Goal: Information Seeking & Learning: Learn about a topic

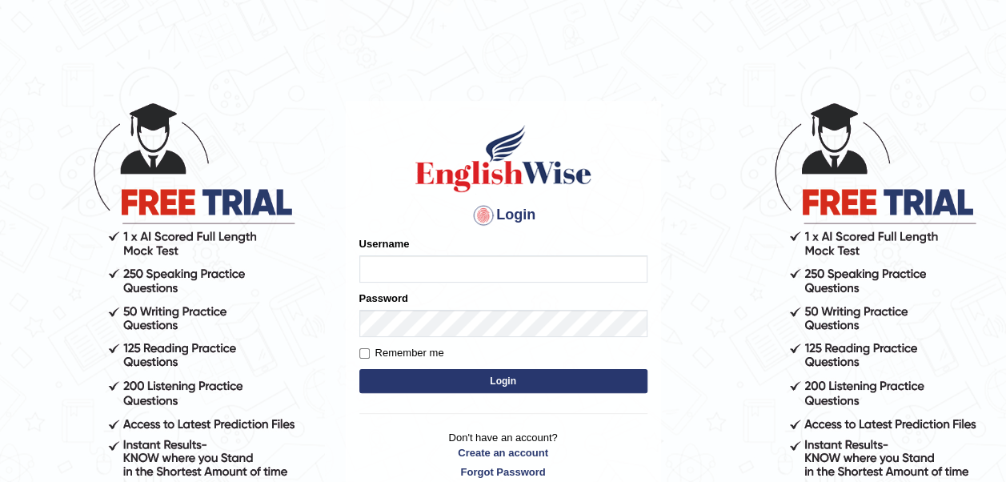
type input "pavithragowda"
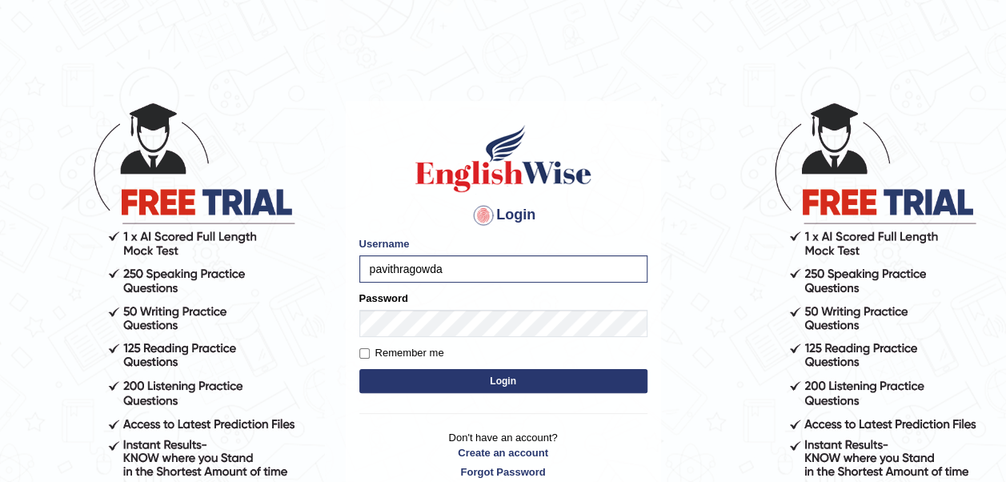
click at [524, 379] on button "Login" at bounding box center [503, 381] width 288 height 24
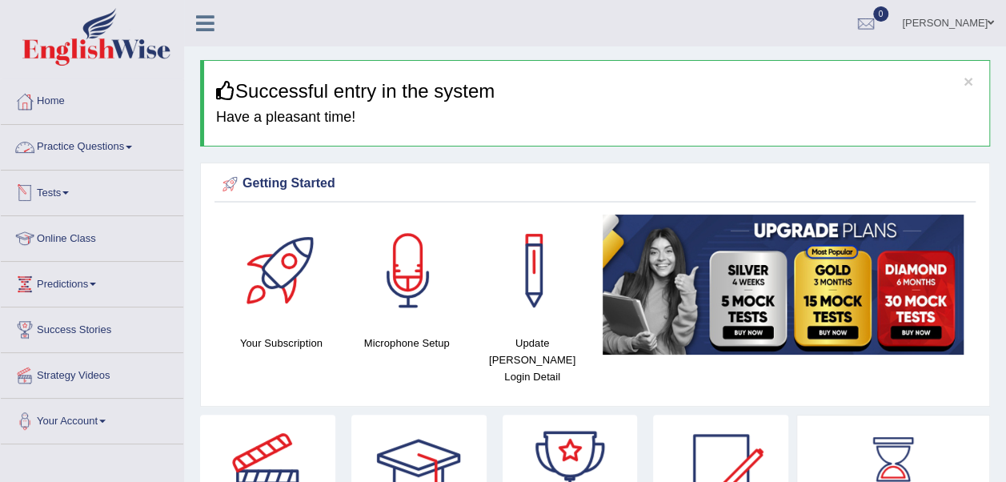
click at [100, 157] on link "Practice Questions" at bounding box center [92, 145] width 182 height 40
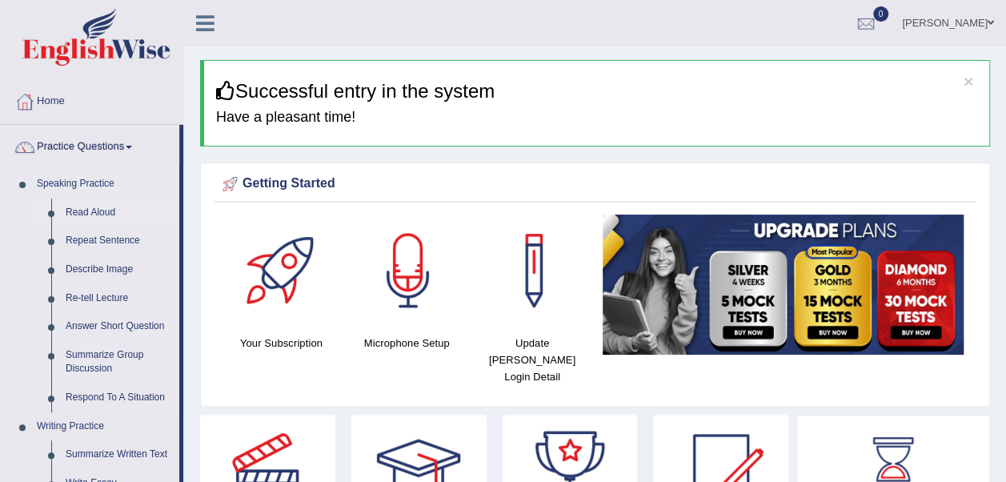
click at [96, 205] on link "Read Aloud" at bounding box center [118, 212] width 121 height 29
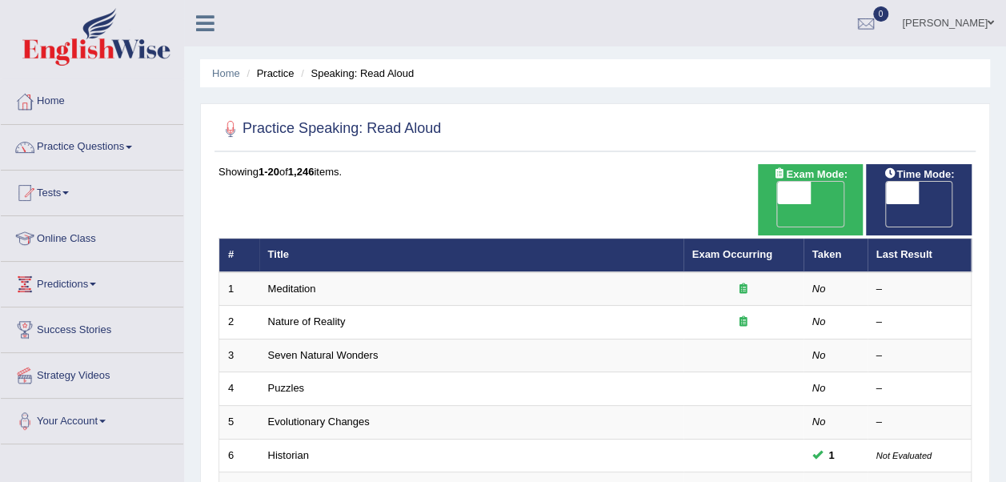
click at [298, 282] on link "Meditation" at bounding box center [292, 288] width 48 height 12
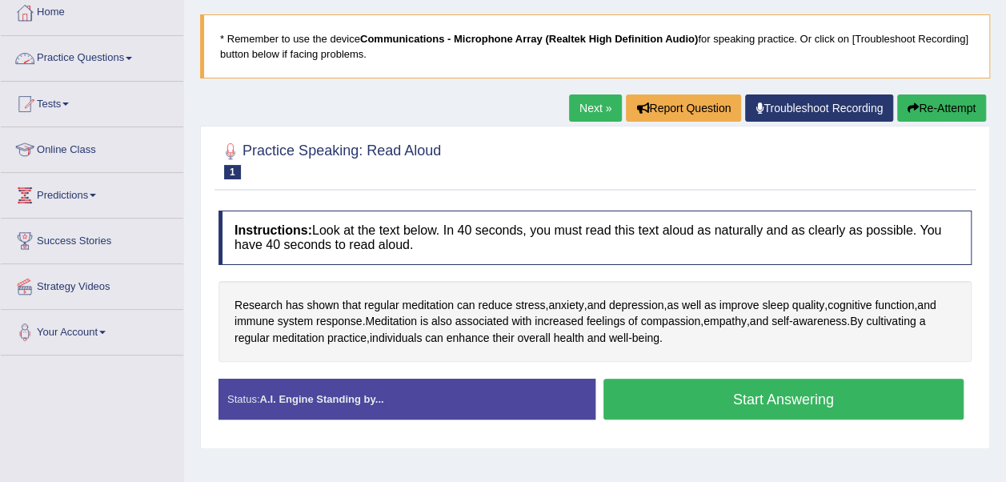
click at [99, 65] on link "Practice Questions" at bounding box center [92, 56] width 182 height 40
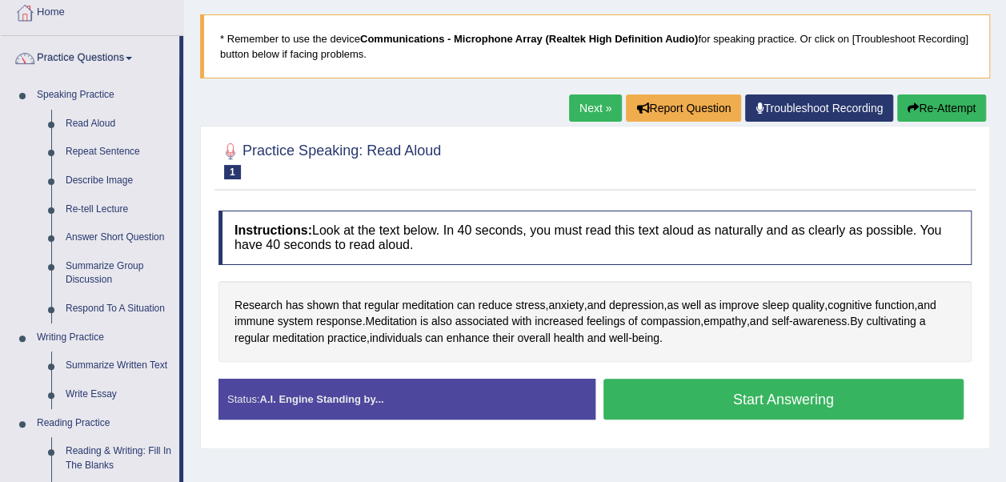
click at [99, 65] on link "Practice Questions" at bounding box center [90, 56] width 178 height 40
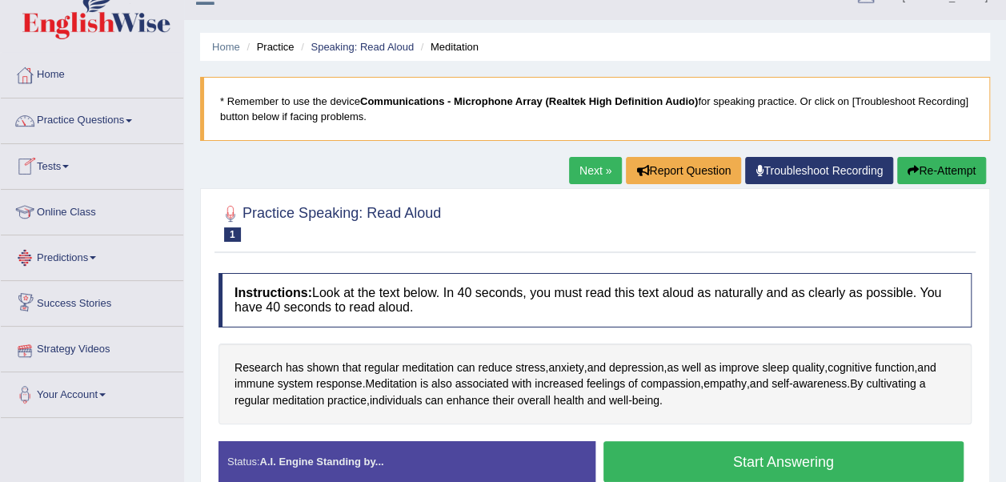
scroll to position [26, 0]
click at [83, 206] on link "Online Class" at bounding box center [92, 210] width 182 height 40
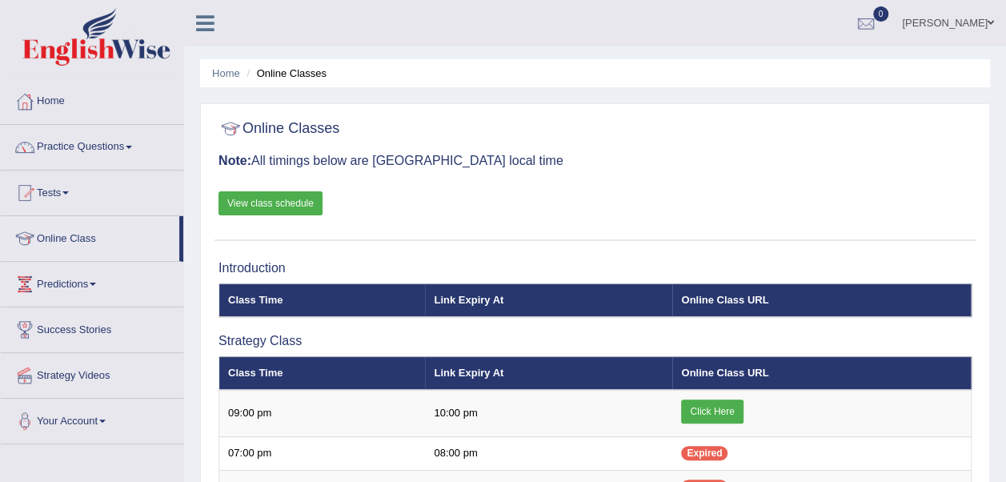
click at [72, 152] on link "Practice Questions" at bounding box center [92, 145] width 182 height 40
click at [96, 146] on link "Practice Questions" at bounding box center [92, 145] width 182 height 40
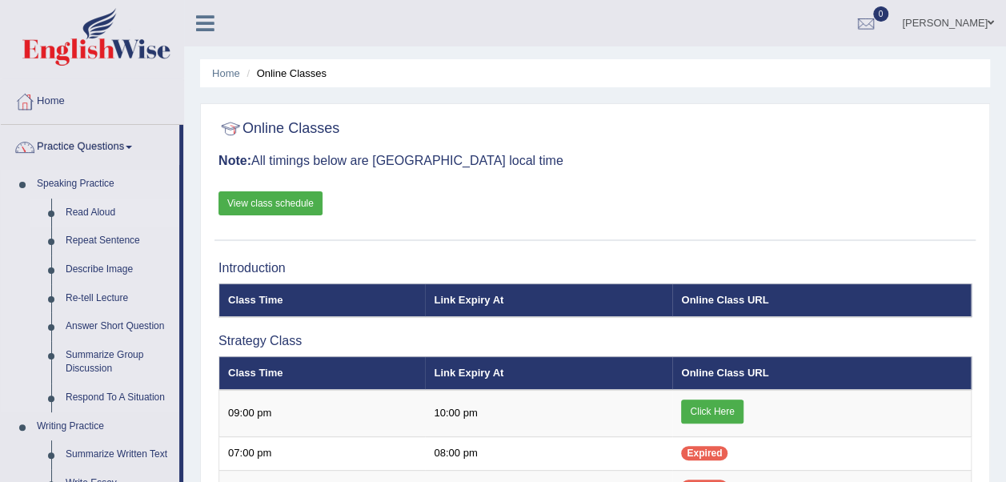
click at [111, 211] on link "Read Aloud" at bounding box center [118, 212] width 121 height 29
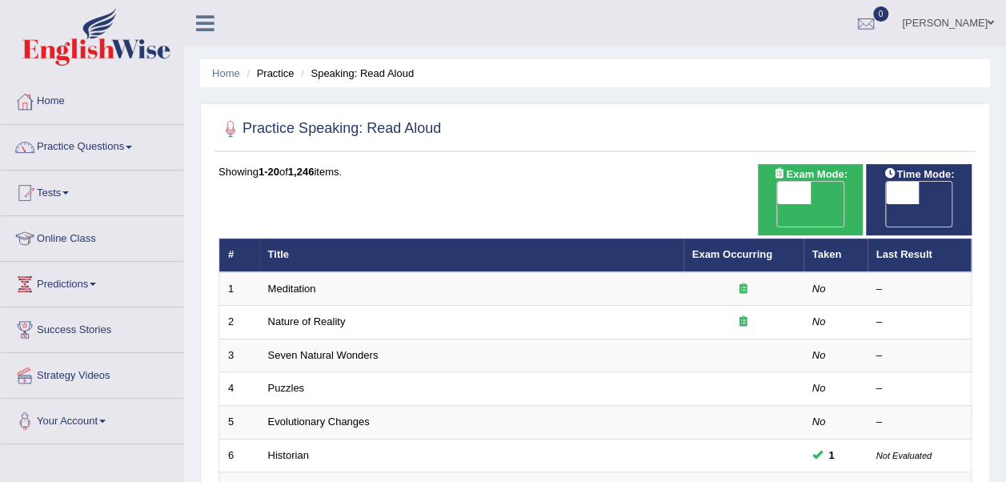
click at [886, 204] on span "OFF" at bounding box center [869, 215] width 34 height 22
checkbox input "true"
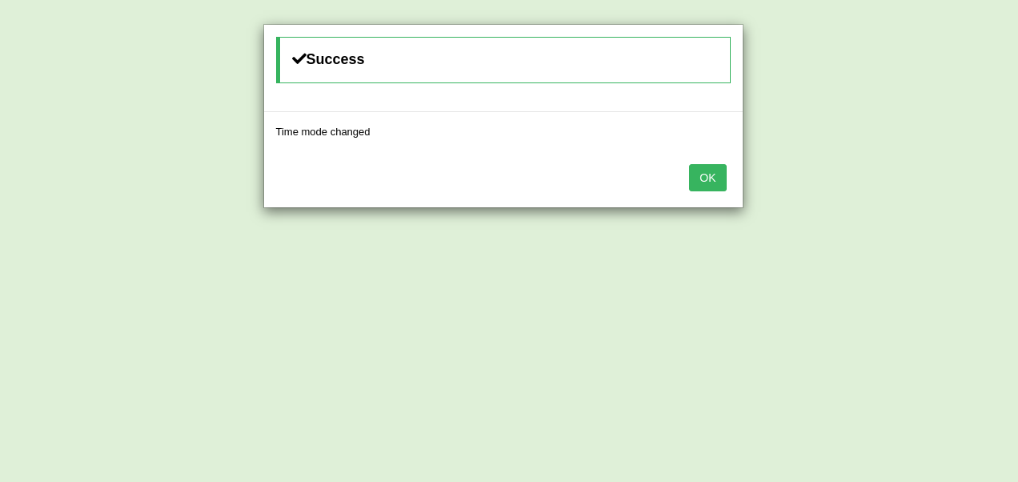
click at [702, 172] on button "OK" at bounding box center [707, 177] width 37 height 27
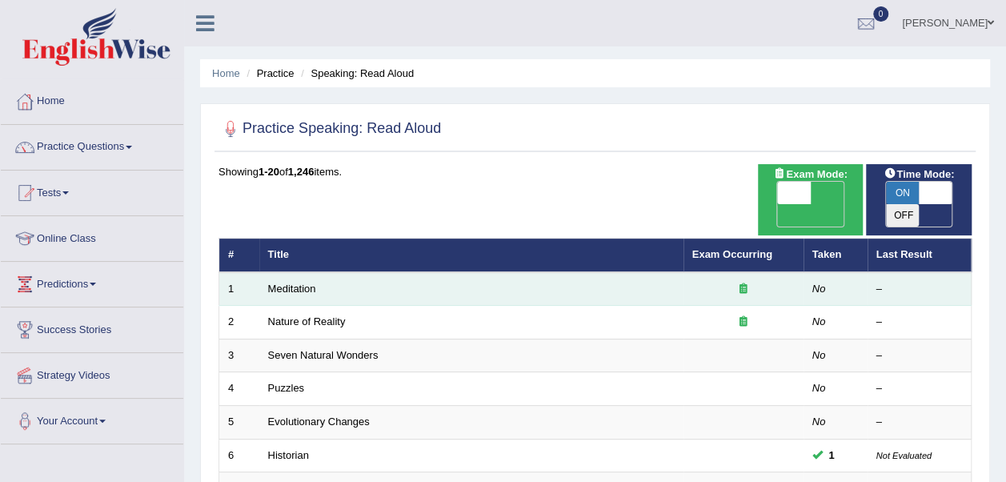
click at [384, 272] on td "Meditation" at bounding box center [471, 289] width 424 height 34
click at [534, 272] on td "Meditation" at bounding box center [471, 289] width 424 height 34
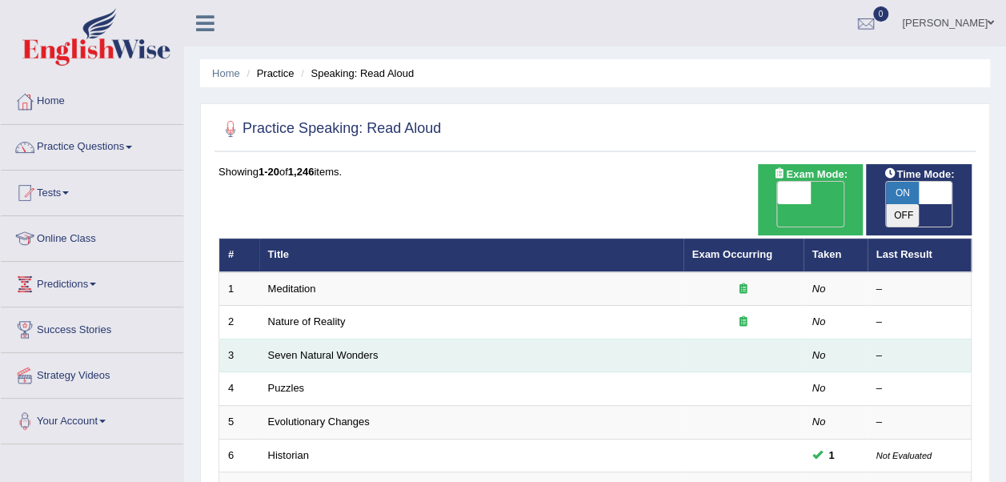
click at [520, 338] on td "Seven Natural Wonders" at bounding box center [471, 355] width 424 height 34
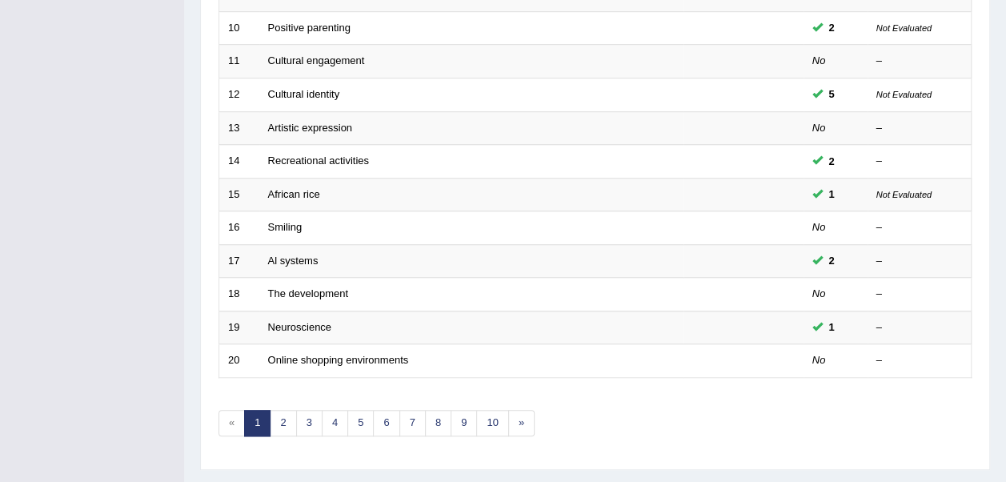
scroll to position [570, 0]
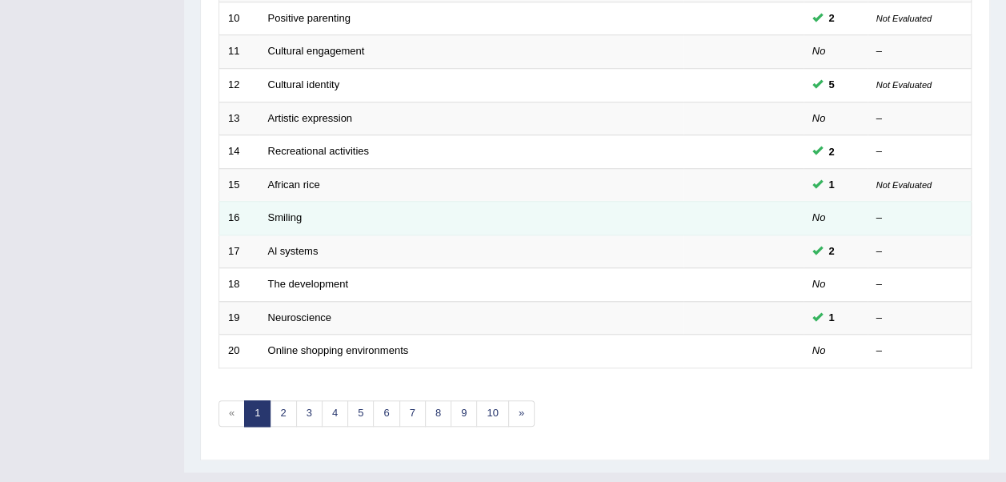
click at [654, 202] on td "Smiling" at bounding box center [471, 219] width 424 height 34
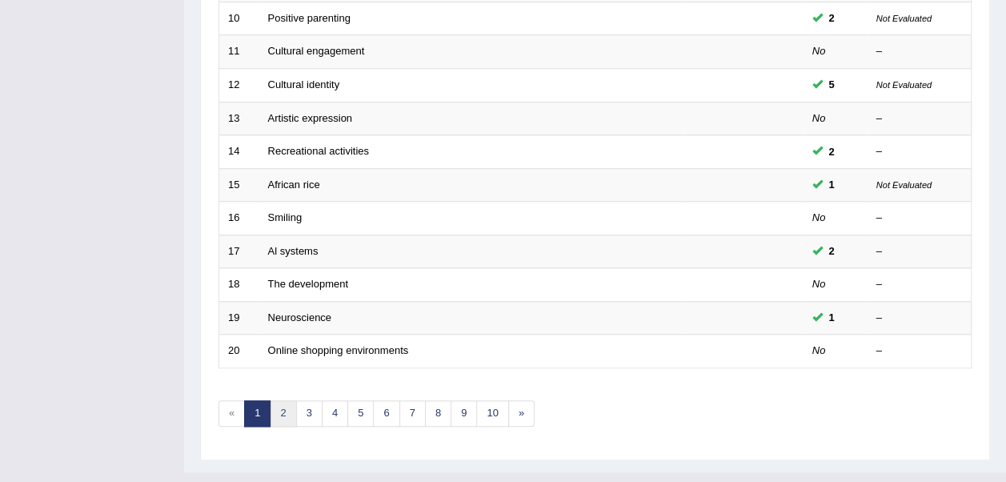
click at [280, 400] on link "2" at bounding box center [283, 413] width 26 height 26
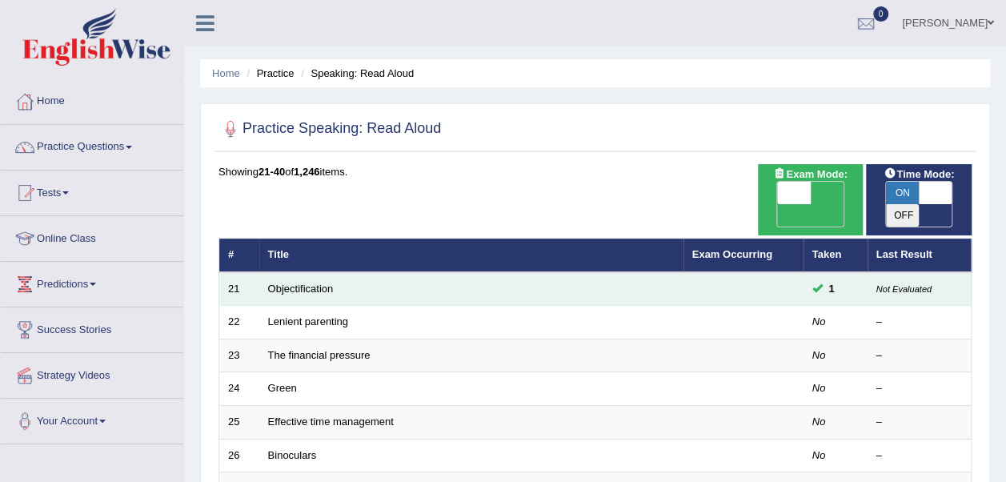
click at [353, 272] on td "Objectification" at bounding box center [471, 289] width 424 height 34
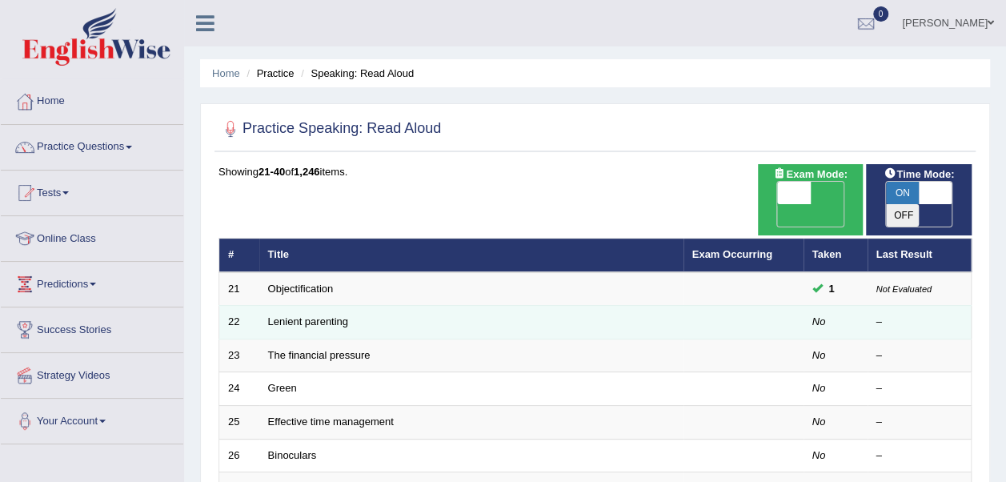
click at [349, 306] on td "Lenient parenting" at bounding box center [471, 323] width 424 height 34
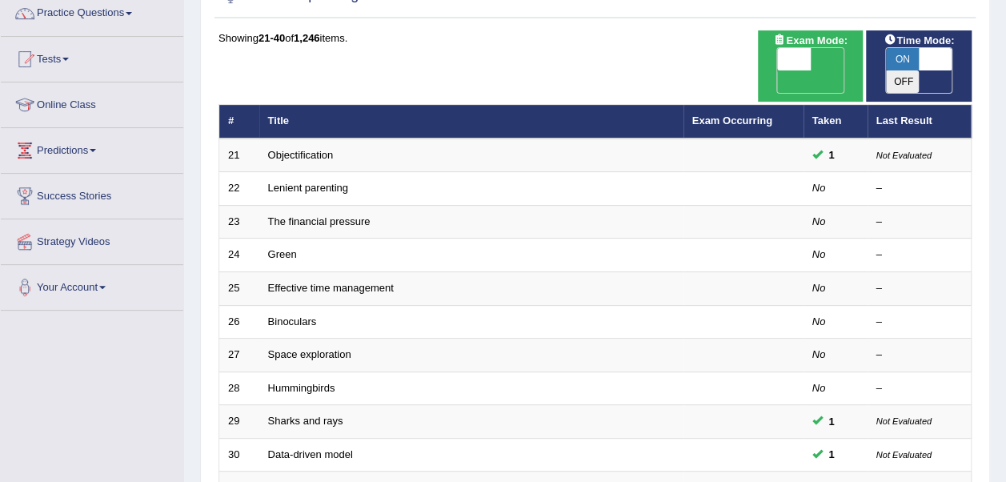
scroll to position [138, 0]
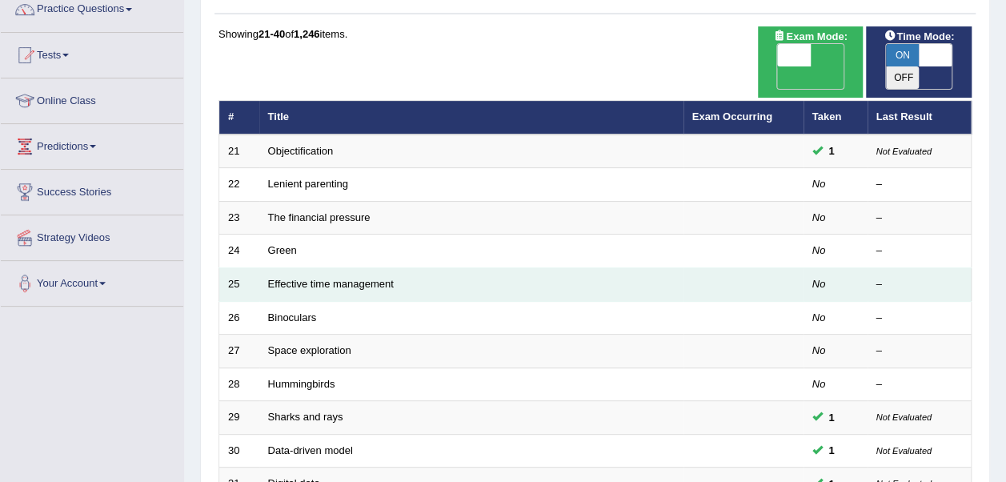
click at [742, 268] on td at bounding box center [743, 285] width 120 height 34
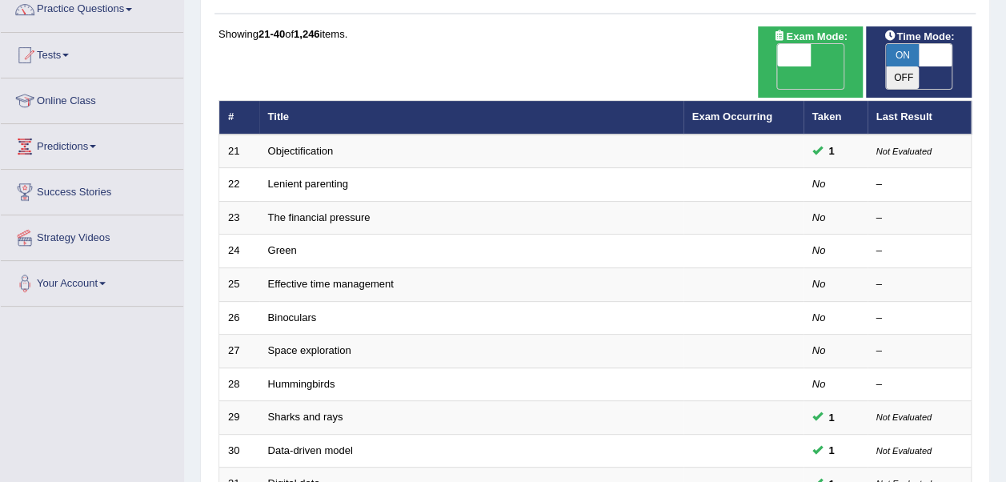
scroll to position [0, 0]
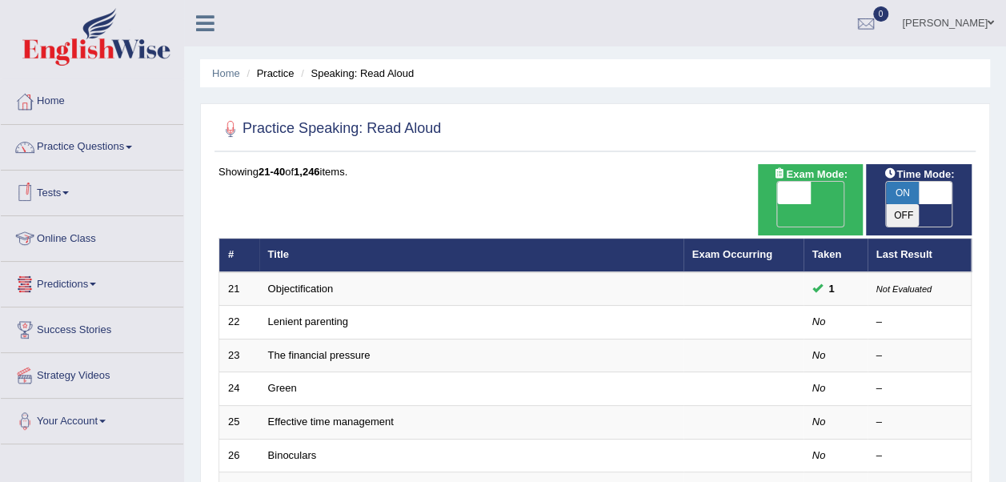
click at [126, 190] on link "Tests" at bounding box center [92, 190] width 182 height 40
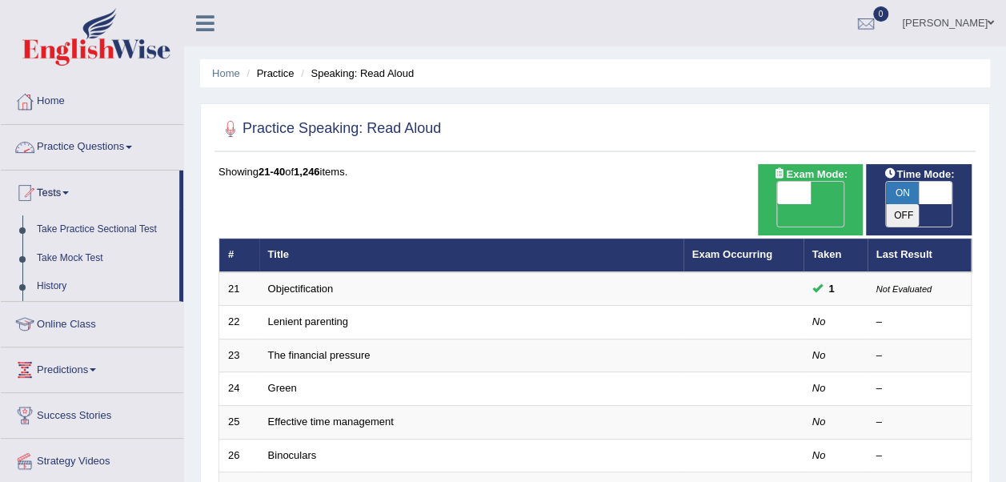
click at [130, 144] on link "Practice Questions" at bounding box center [92, 145] width 182 height 40
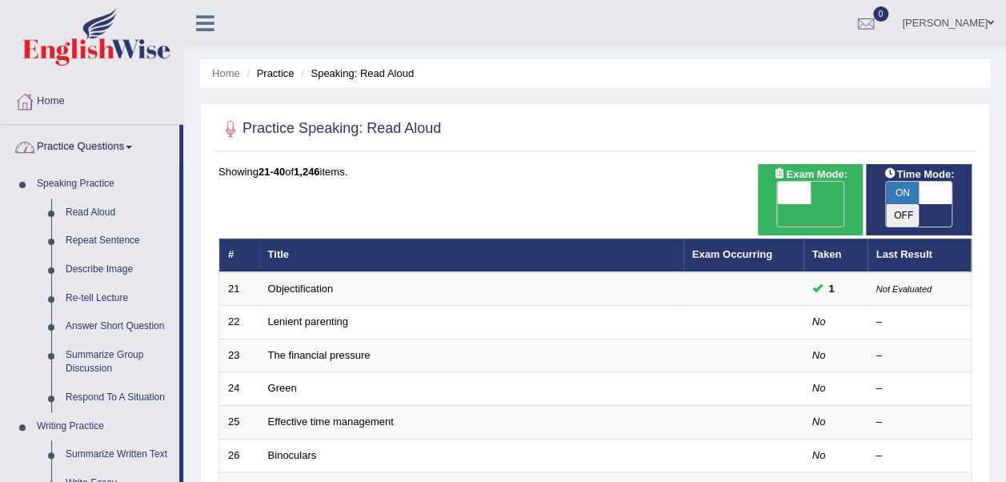
click at [178, 160] on link "Practice Questions" at bounding box center [90, 145] width 178 height 40
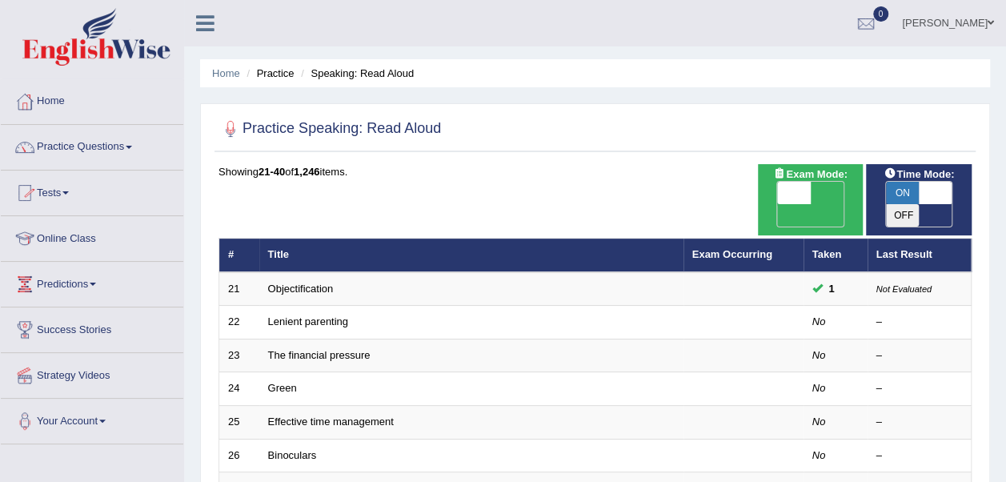
click at [94, 149] on link "Practice Questions" at bounding box center [92, 145] width 182 height 40
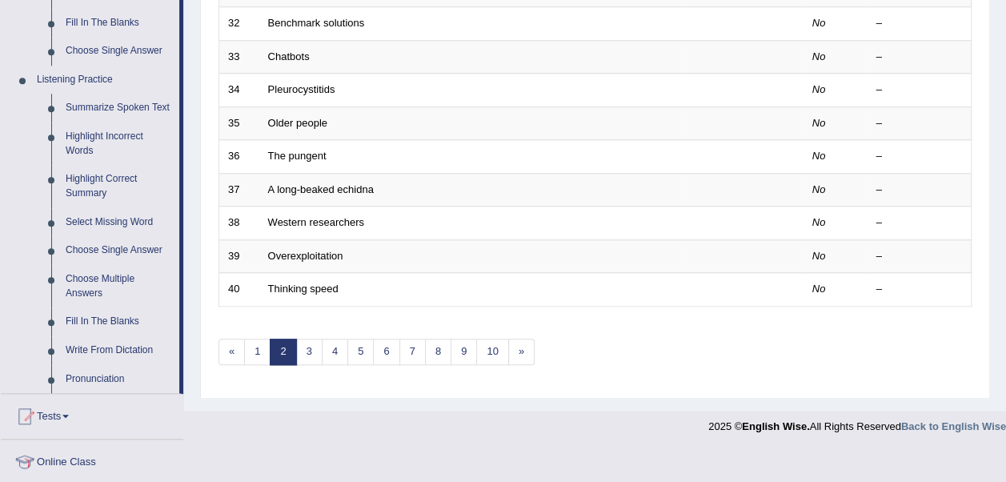
scroll to position [638, 0]
